Goal: Task Accomplishment & Management: Use online tool/utility

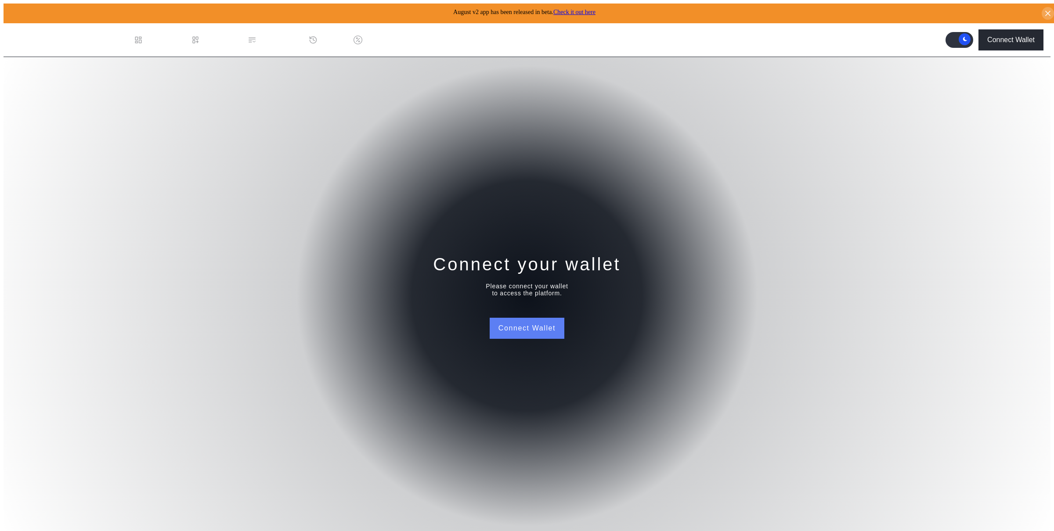
click at [548, 318] on button "Connect Wallet" at bounding box center [527, 328] width 75 height 21
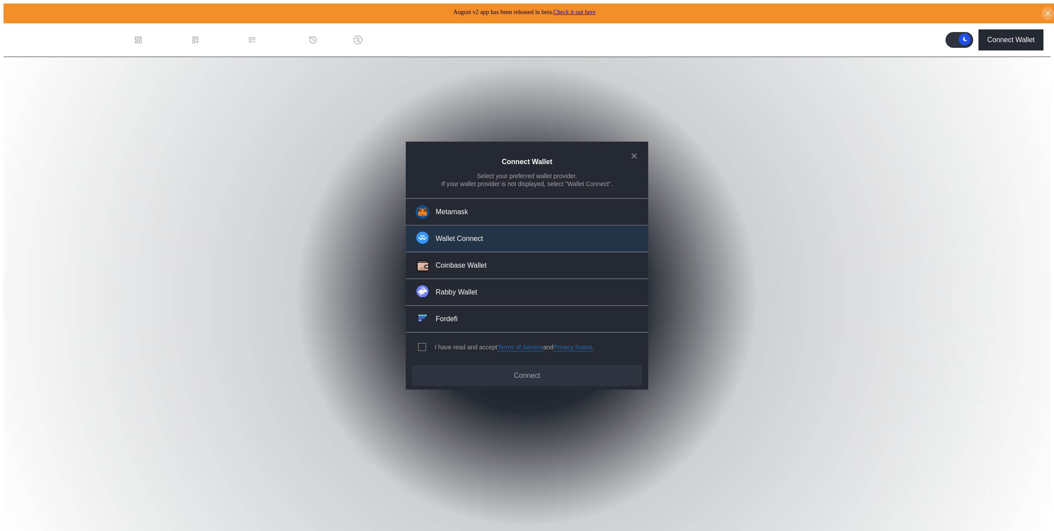
click at [464, 238] on div "Wallet Connect" at bounding box center [459, 238] width 47 height 9
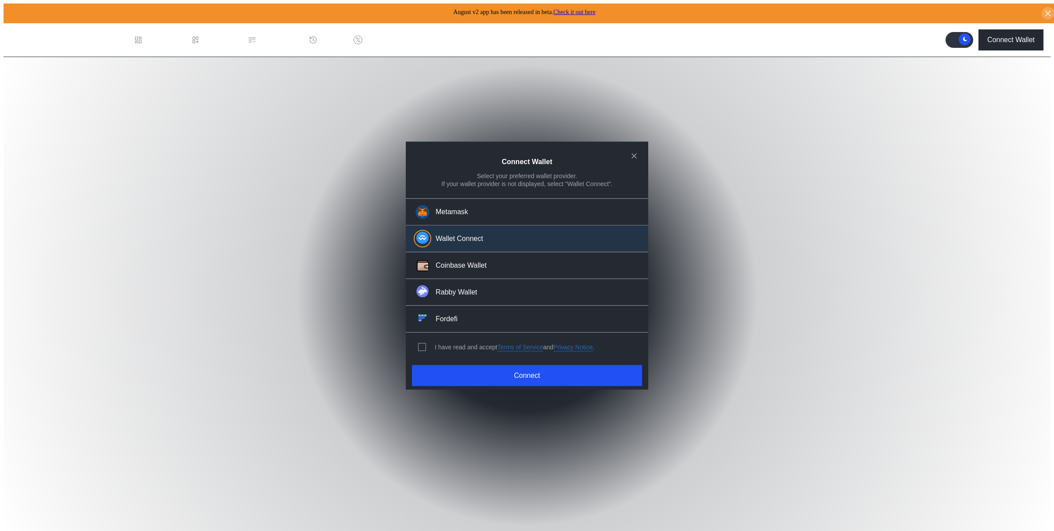
click at [423, 347] on div "I have read and accept Terms of Service and Privacy Notice ." at bounding box center [505, 347] width 198 height 29
click at [419, 345] on span "modal" at bounding box center [422, 347] width 7 height 7
click at [441, 368] on button "Connect" at bounding box center [527, 375] width 230 height 21
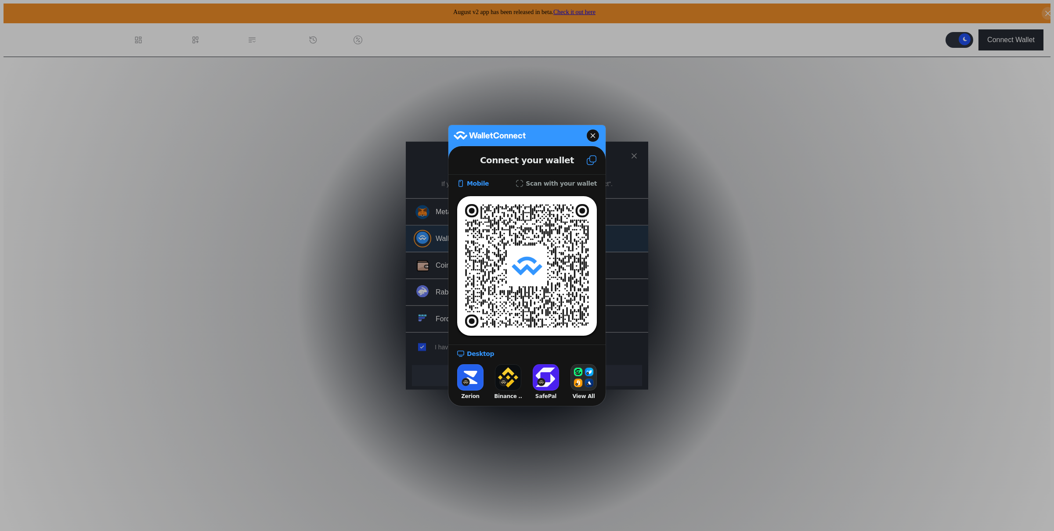
drag, startPoint x: 588, startPoint y: 162, endPoint x: 581, endPoint y: 158, distance: 8.3
click at [588, 162] on icon at bounding box center [591, 160] width 11 height 11
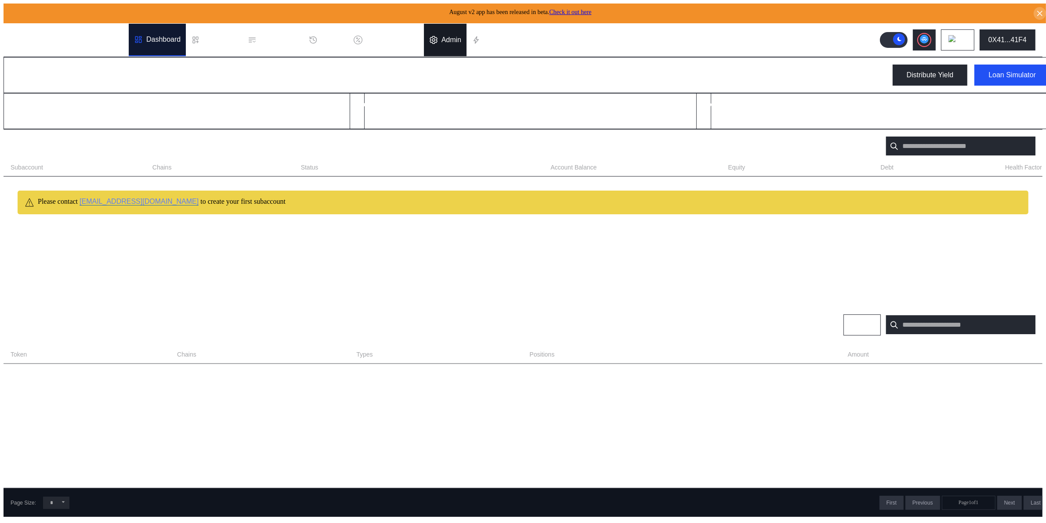
click at [458, 38] on div "Admin" at bounding box center [451, 40] width 20 height 8
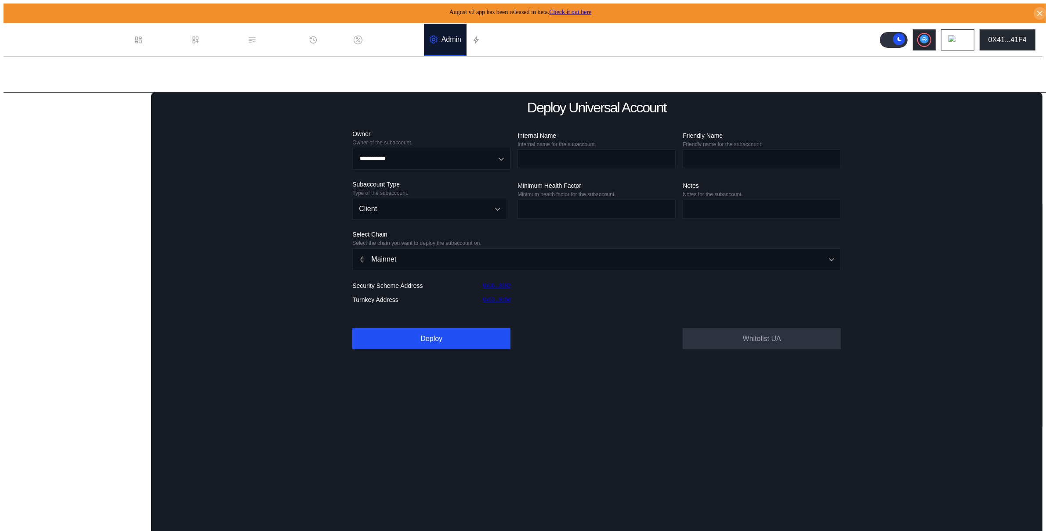
click at [79, 104] on div "Lending Pools" at bounding box center [80, 107] width 136 height 12
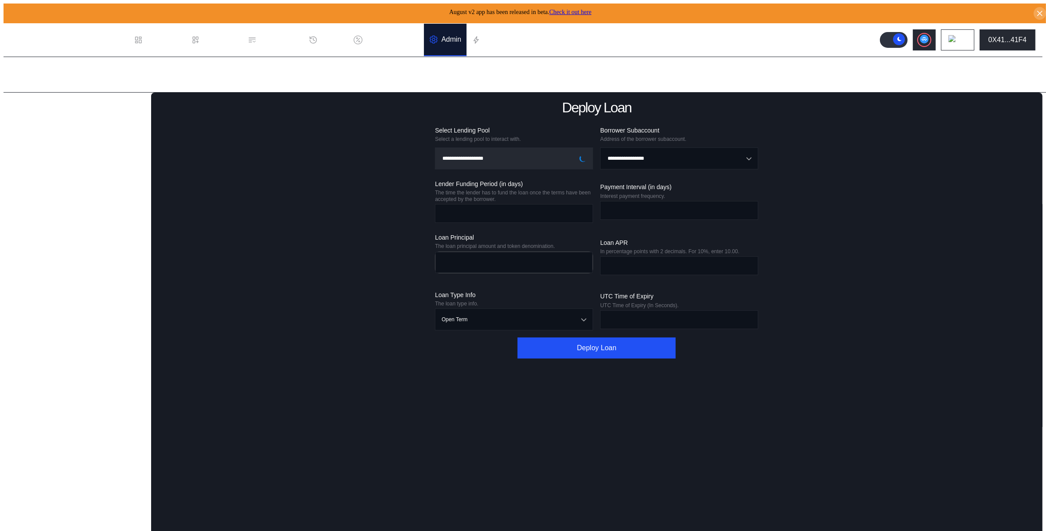
click at [70, 139] on div "Fund Loan" at bounding box center [77, 135] width 112 height 11
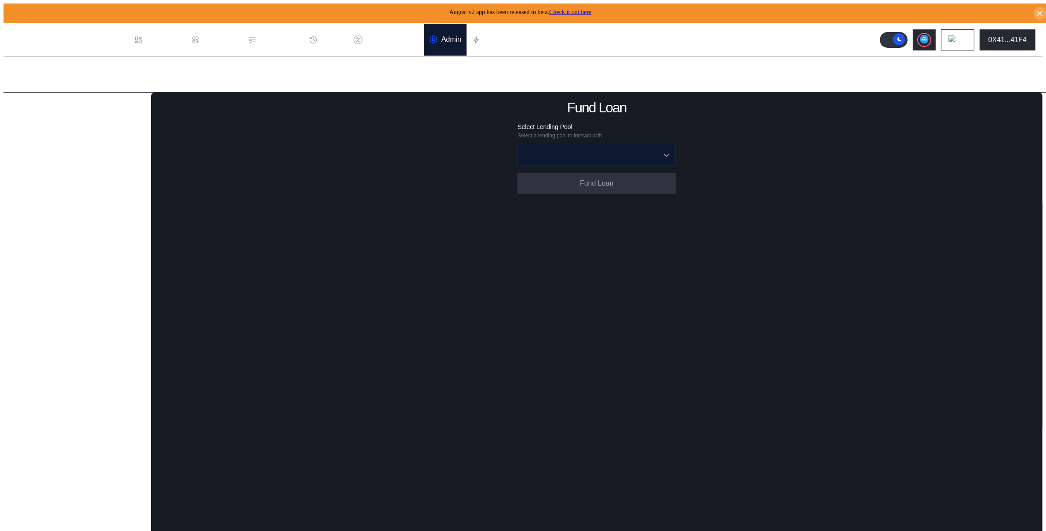
click at [617, 153] on input "Open menu" at bounding box center [591, 154] width 135 height 21
click at [598, 242] on span "Upshift USDC - 0x80...6A42" at bounding box center [598, 246] width 153 height 18
type input "**********"
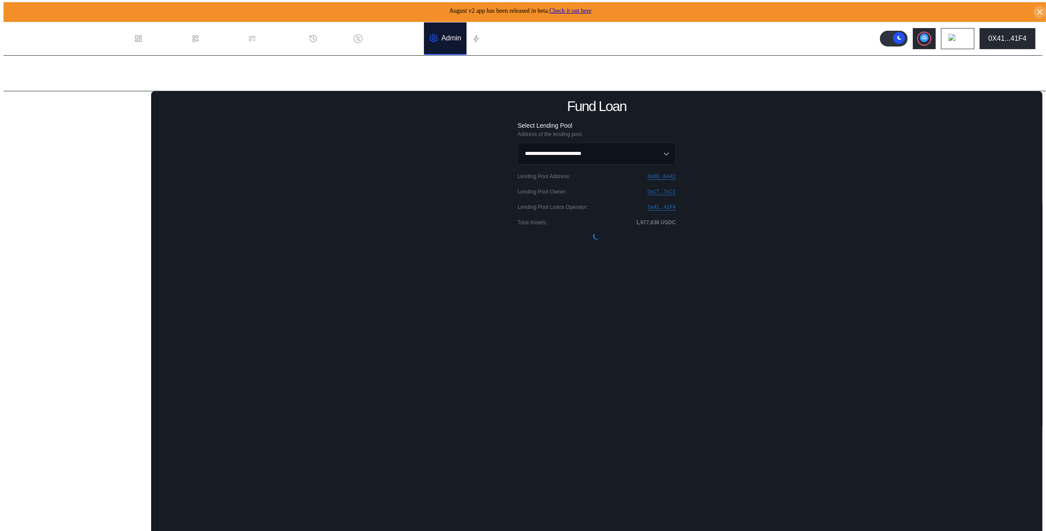
scroll to position [3, 0]
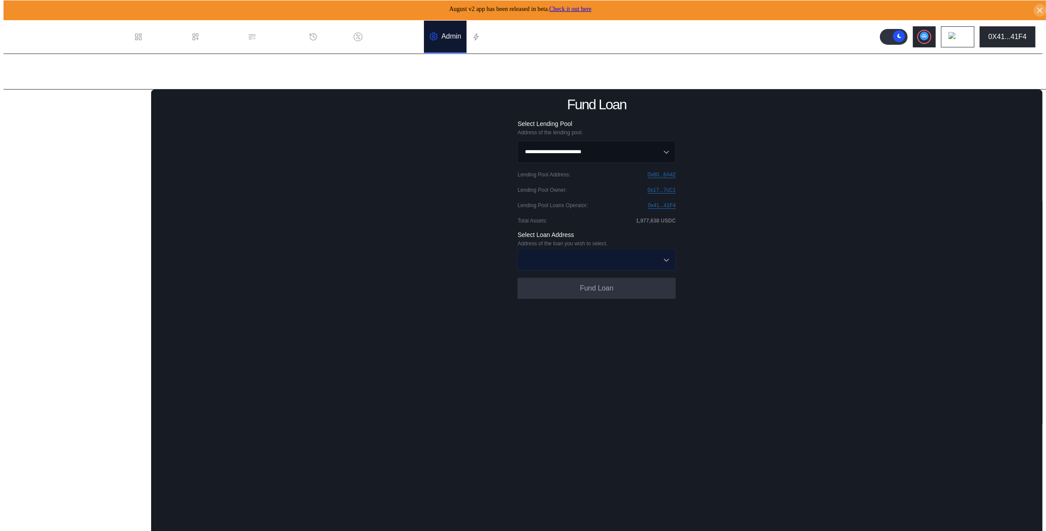
click at [572, 256] on input "Open menu" at bounding box center [591, 259] width 135 height 21
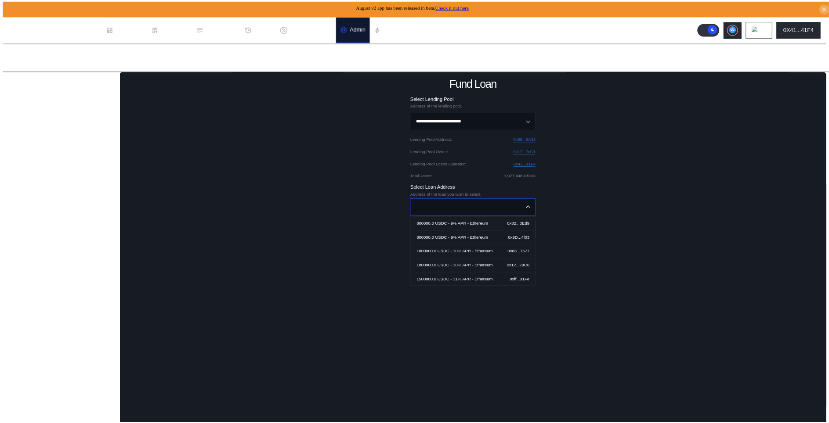
scroll to position [54, 0]
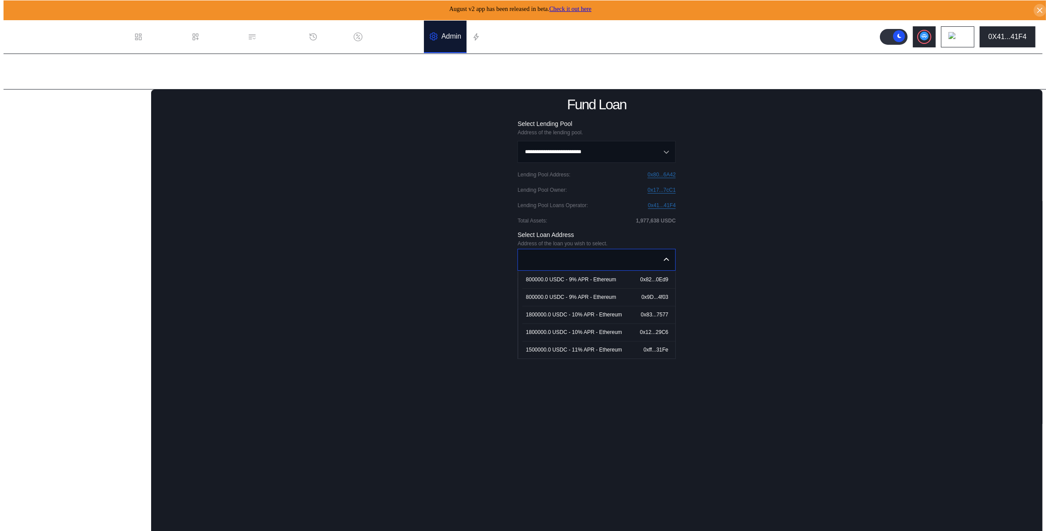
click at [559, 349] on div "1500000.0 USDC - 11% APR - Ethereum" at bounding box center [574, 350] width 96 height 6
type input "**********"
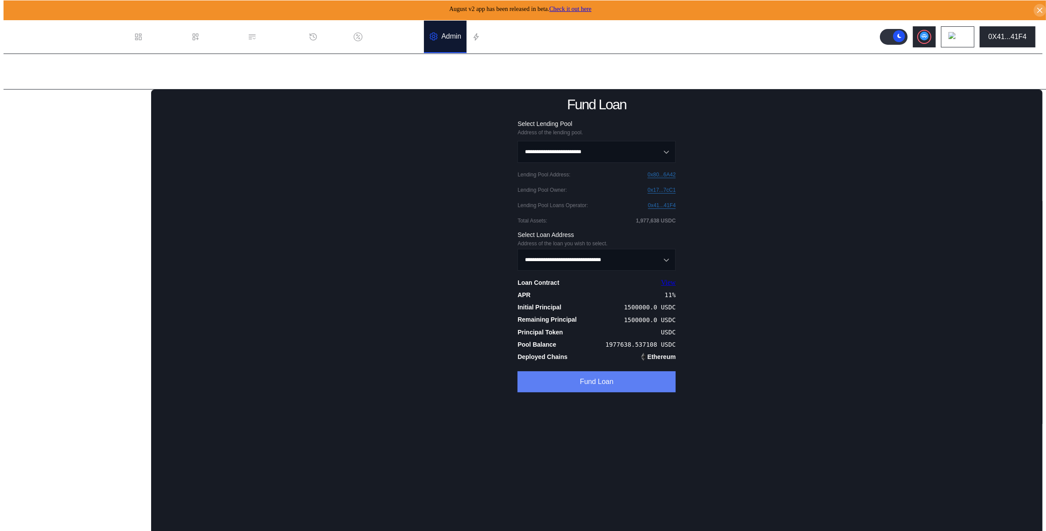
click at [582, 388] on button "Fund Loan" at bounding box center [596, 382] width 158 height 21
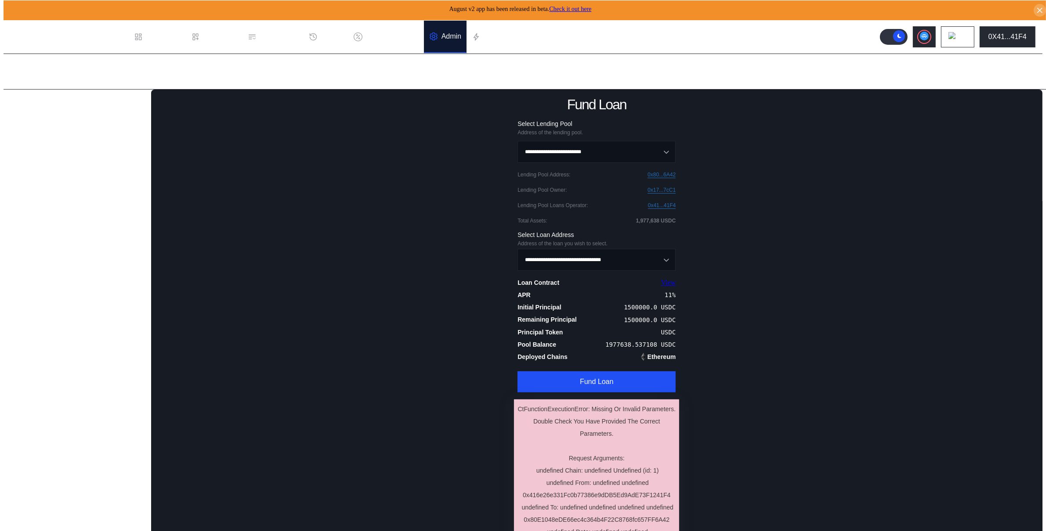
click at [597, 378] on button "Fund Loan" at bounding box center [596, 382] width 158 height 21
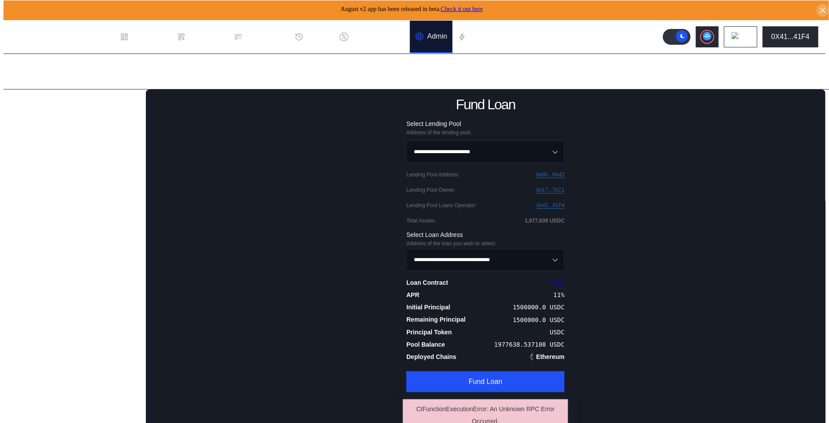
click at [61, 213] on div "Change Loan APR" at bounding box center [74, 207] width 107 height 11
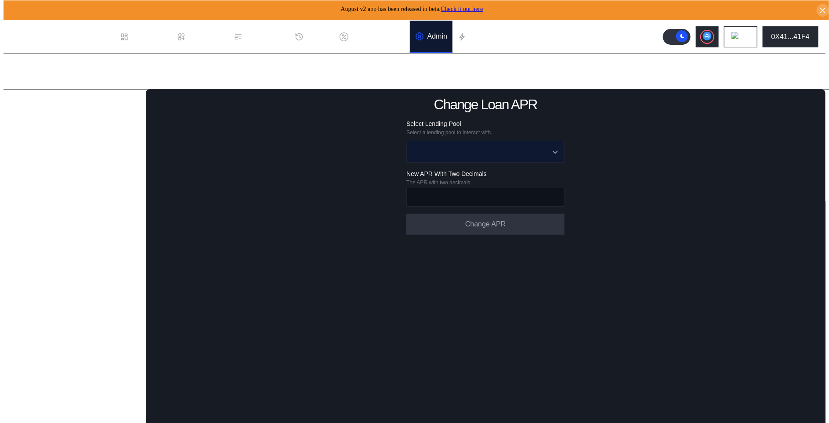
click at [467, 150] on input "Open menu" at bounding box center [480, 151] width 135 height 21
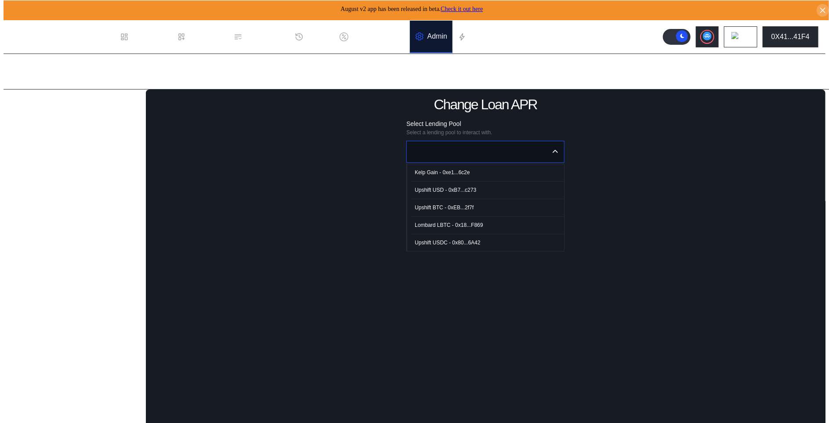
click at [466, 243] on div "Upshift USDC - 0x80...6A42" at bounding box center [447, 243] width 65 height 6
type input "**********"
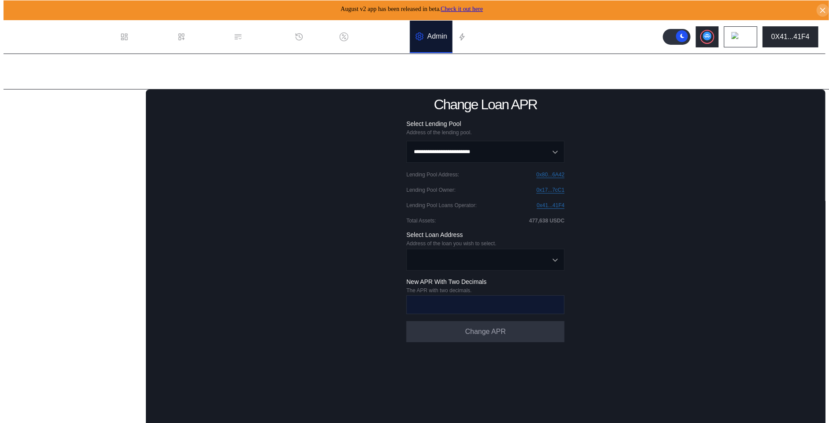
click at [465, 256] on input "Open menu" at bounding box center [480, 259] width 135 height 21
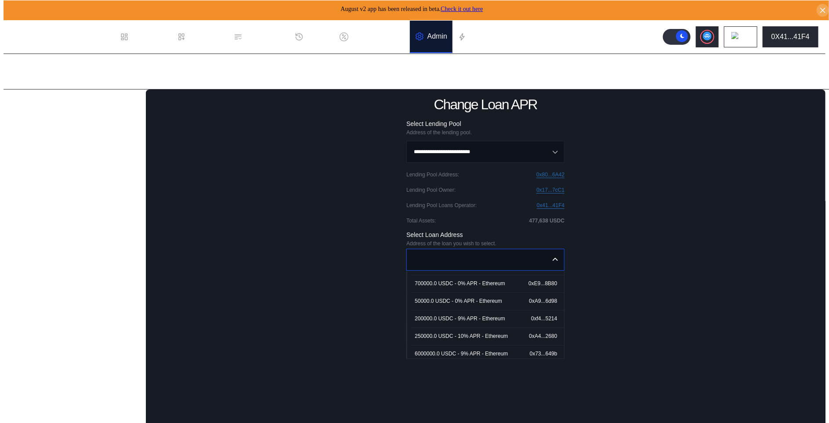
scroll to position [1125, 0]
click at [449, 316] on span "5000000.0 USDC - 70% APR - Ethereum 0x23...ad57" at bounding box center [487, 316] width 153 height 18
type input "**********"
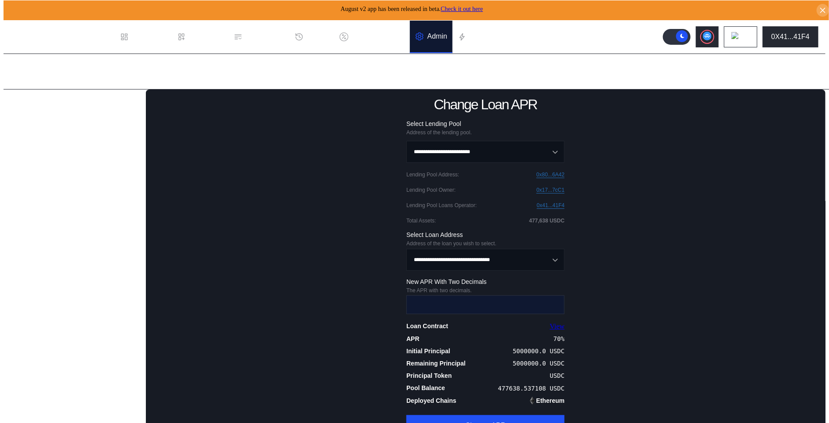
click at [464, 304] on input "number" at bounding box center [479, 305] width 144 height 18
type input "****"
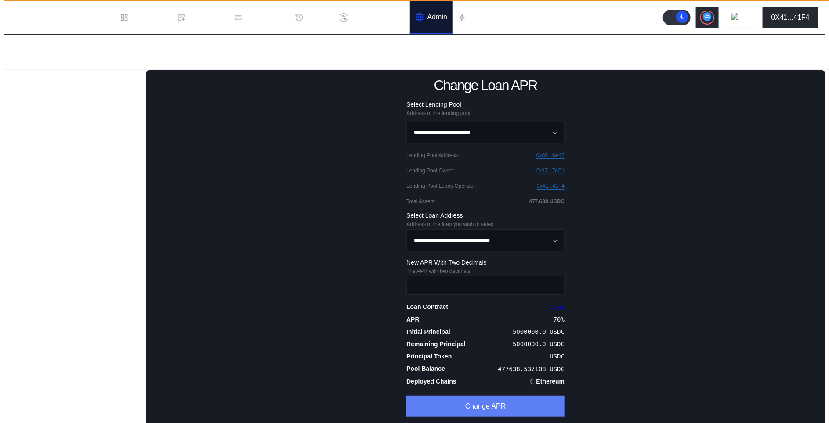
click at [468, 411] on button "Change APR" at bounding box center [485, 406] width 158 height 21
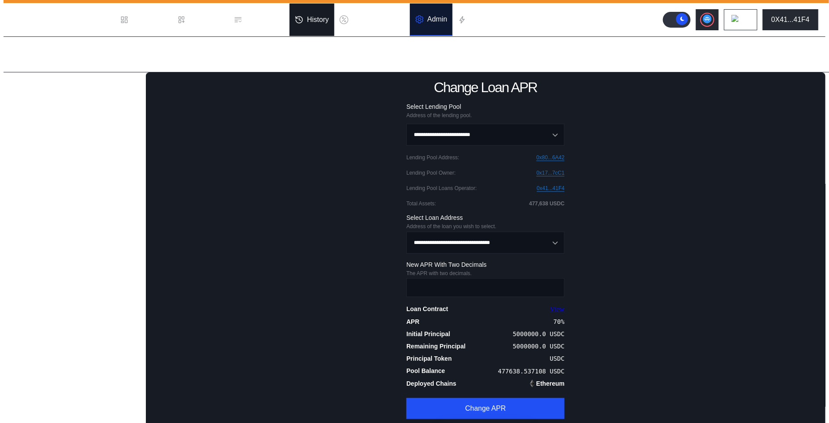
scroll to position [22, 0]
